Goal: Transaction & Acquisition: Download file/media

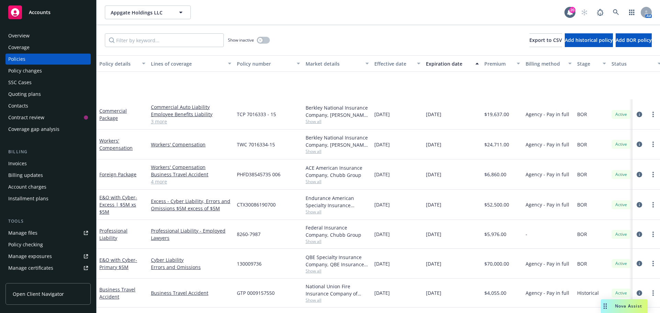
scroll to position [60, 0]
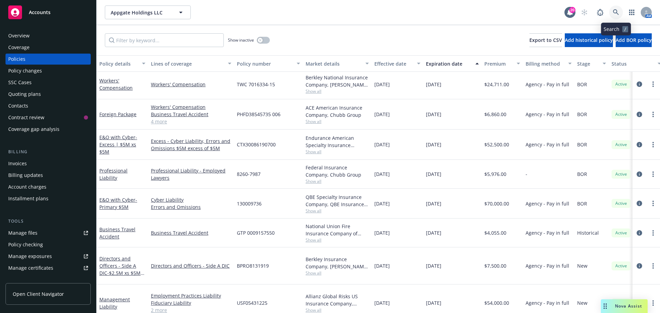
click at [613, 11] on icon at bounding box center [616, 12] width 6 height 6
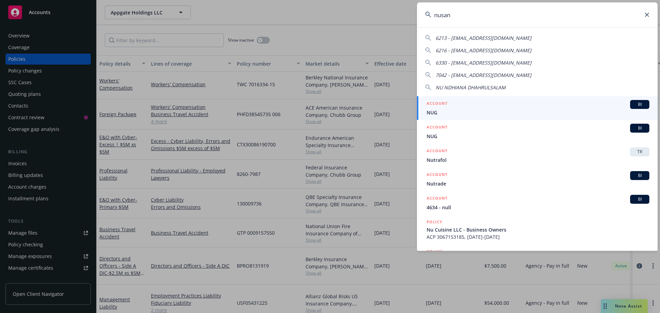
type input "nusano"
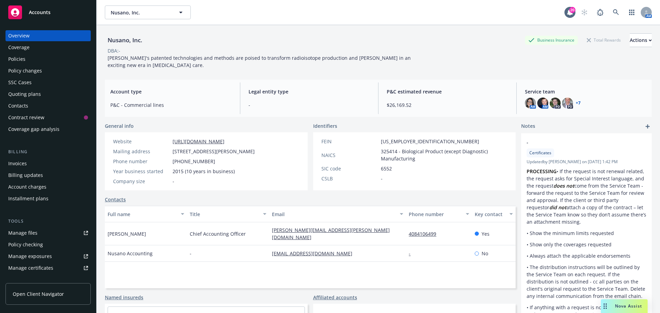
click at [20, 56] on div "Policies" at bounding box center [16, 59] width 17 height 11
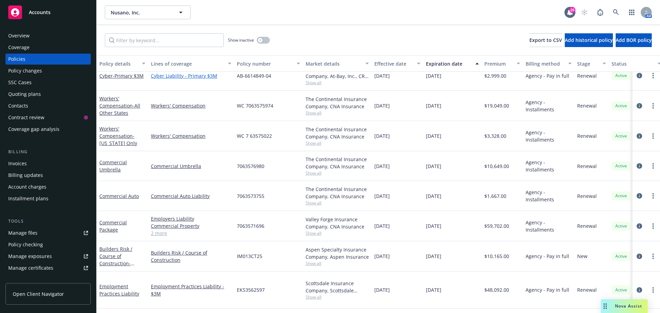
scroll to position [137, 0]
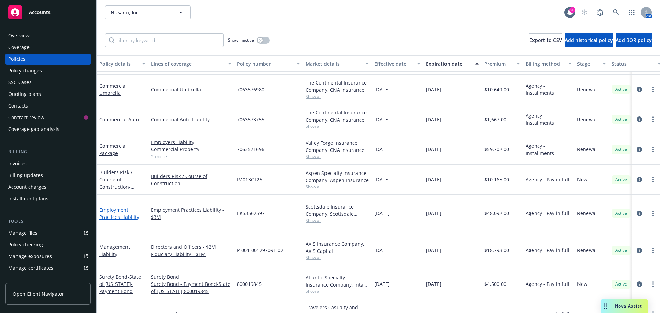
click at [110, 206] on link "Employment Practices Liability" at bounding box center [119, 213] width 40 height 14
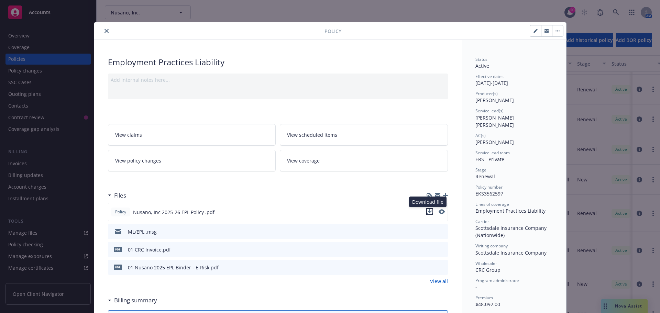
click at [427, 211] on icon "download file" at bounding box center [429, 211] width 5 height 5
